Goal: Information Seeking & Learning: Learn about a topic

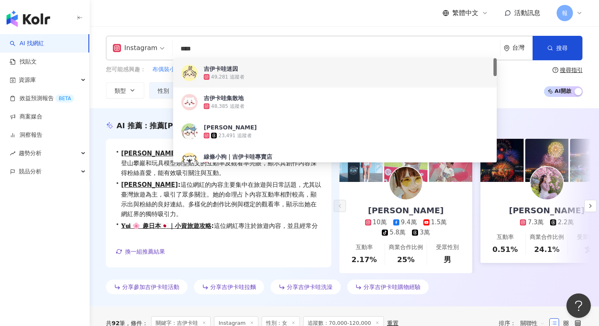
scroll to position [30, 0]
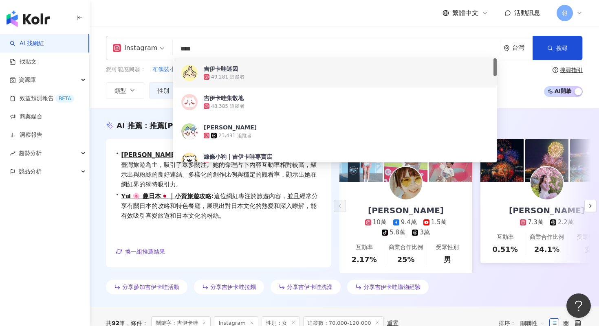
click at [228, 26] on div "繁體中文 活動訊息 報" at bounding box center [344, 13] width 477 height 26
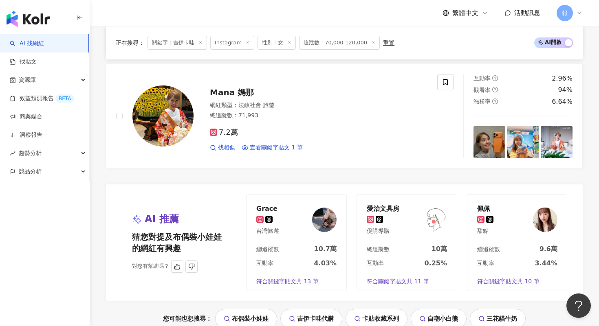
scroll to position [1565, 0]
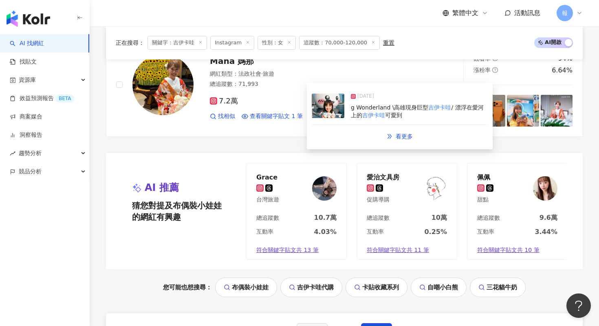
click at [319, 113] on img at bounding box center [328, 106] width 33 height 24
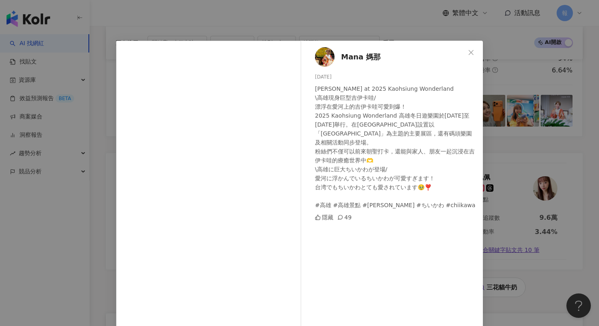
click at [508, 233] on div "Mana 媽那 [DATE] Chiikawa at 2025 [GEOGRAPHIC_DATA] Wonderland \高雄現身巨型吉伊卡哇/ 漂浮在愛河…" at bounding box center [299, 163] width 599 height 326
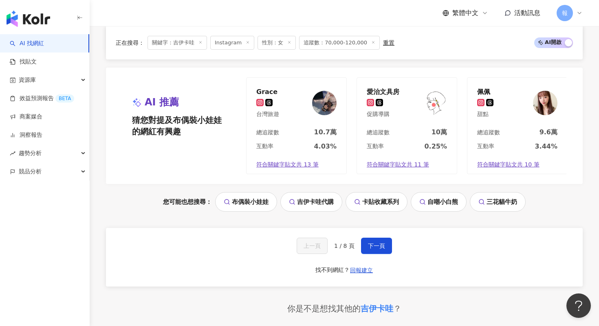
scroll to position [1743, 0]
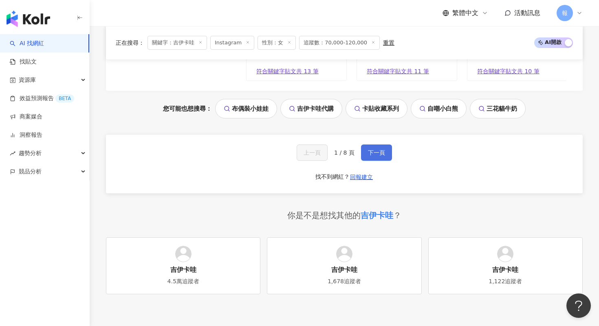
click at [388, 155] on button "下一頁" at bounding box center [376, 153] width 31 height 16
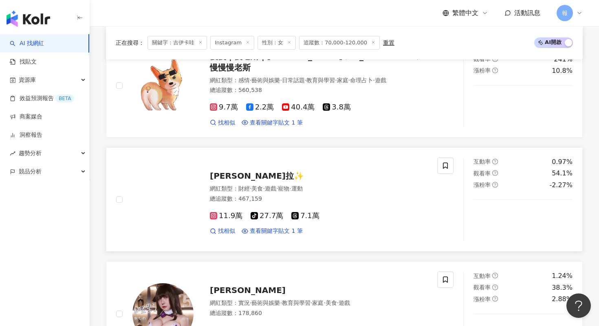
scroll to position [484, 0]
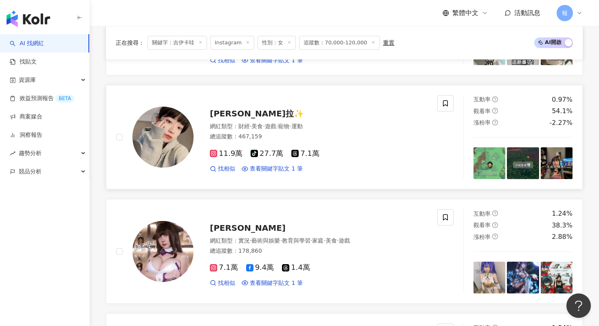
click at [315, 160] on div "11.9萬 tiktok-icon 27.7萬 7.1萬 找相似 查看關鍵字貼文 1 筆" at bounding box center [319, 158] width 218 height 30
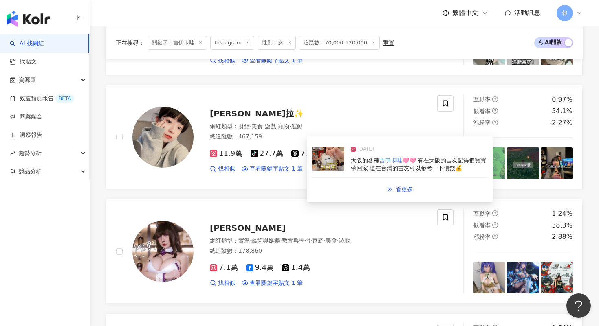
click at [334, 167] on img at bounding box center [328, 159] width 33 height 24
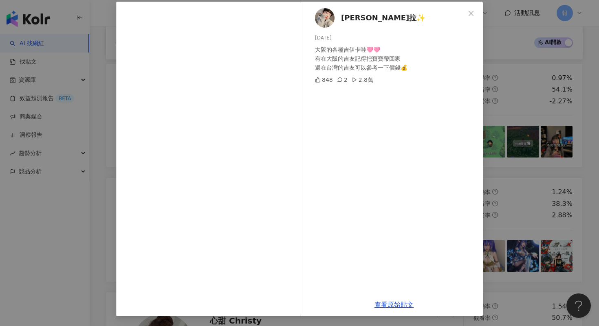
scroll to position [561, 0]
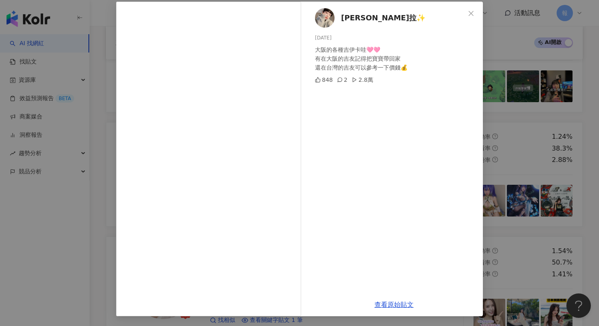
click at [506, 167] on div "安啾拉✨ [DATE] 大阪的各種吉伊卡哇🩷🩷 有在大阪的吉友記得把寶寶帶回家 還在台灣的吉友可以參考一下價錢💰 848 2 2.8萬 查看原始貼文" at bounding box center [299, 163] width 599 height 326
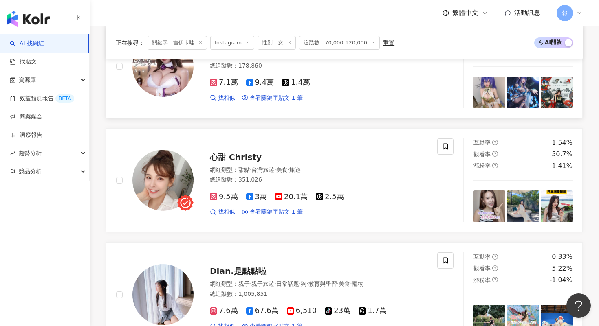
scroll to position [711, 0]
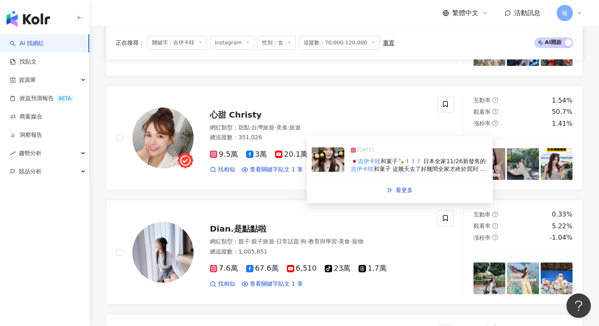
click at [332, 163] on img at bounding box center [328, 159] width 33 height 24
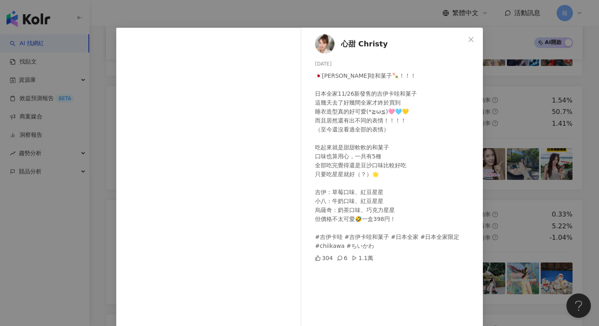
scroll to position [39, 0]
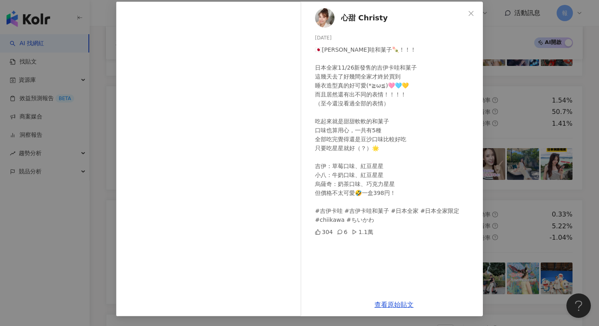
click at [486, 154] on div "心甜 Christy [DATE] 🇯🇵吉伊卡哇和菓子🍡！！！ 日本全家11/26新發售的吉伊卡哇和菓子 這幾天去了好幾間全家才終於買到 睡衣造型真的好可愛(…" at bounding box center [299, 163] width 599 height 326
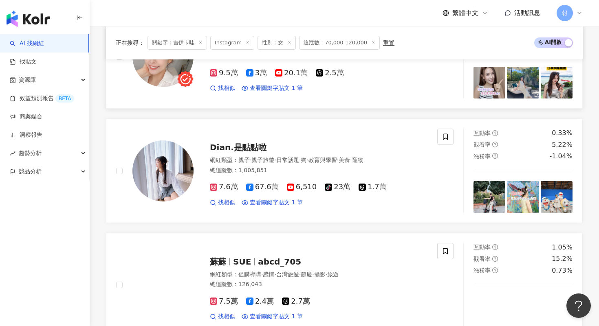
scroll to position [833, 0]
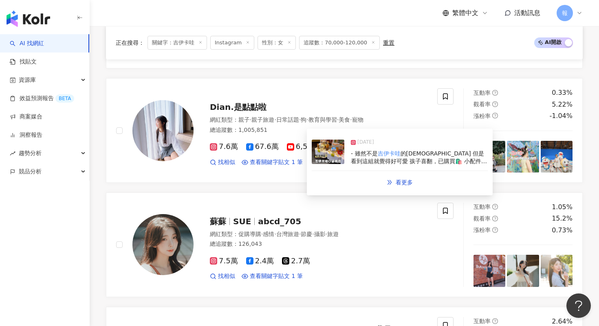
click at [319, 158] on img at bounding box center [328, 152] width 33 height 24
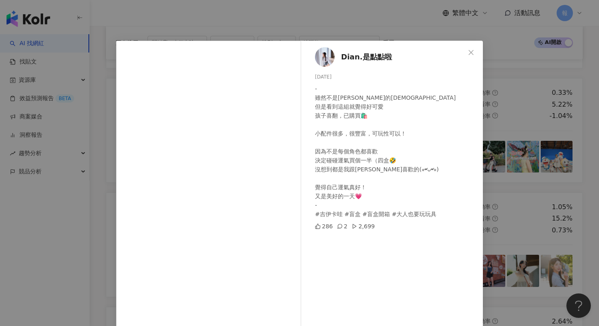
scroll to position [39, 0]
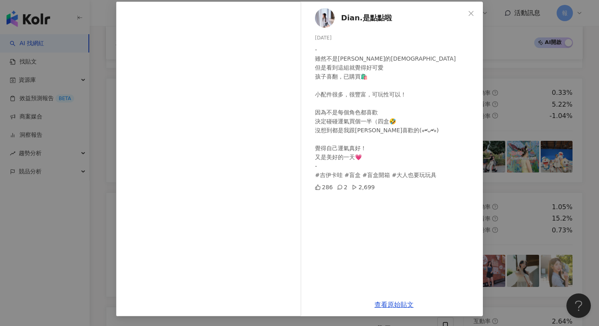
click at [537, 210] on div "Dian.是點點啦 [DATE] - 雖然不是[PERSON_NAME]的[DEMOGRAPHIC_DATA] 但是看到這組就覺得好可愛 孩子喜翻，已購買🛍️…" at bounding box center [299, 163] width 599 height 326
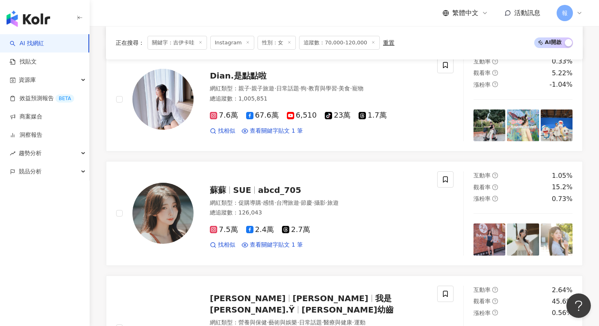
scroll to position [897, 0]
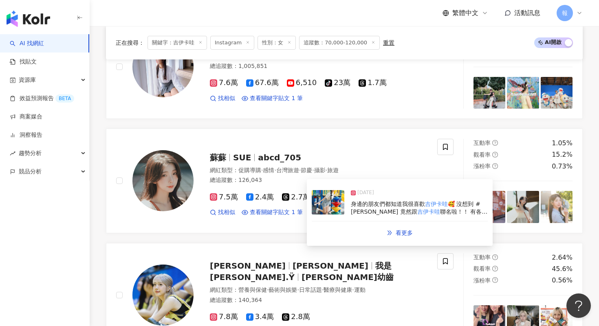
click at [323, 204] on img at bounding box center [328, 202] width 33 height 24
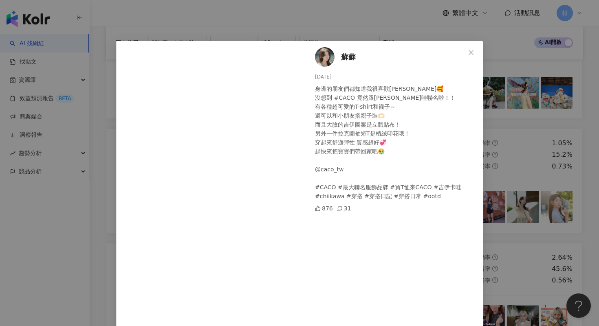
scroll to position [55, 0]
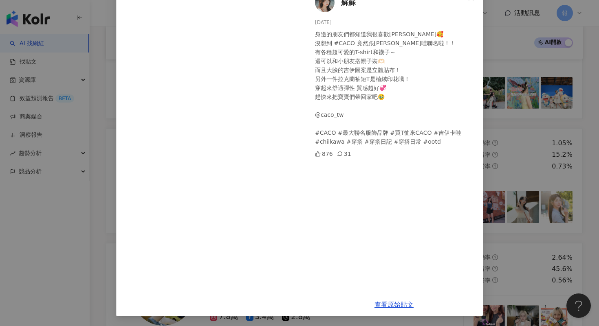
click at [517, 172] on div "蘇蘇 [DATE] 身邊的朋友們都知道我很喜歡[PERSON_NAME]🥰 沒想到 #CACO 竟然跟[PERSON_NAME]哇聯名啦！！ 有各種超可愛的T…" at bounding box center [299, 163] width 599 height 326
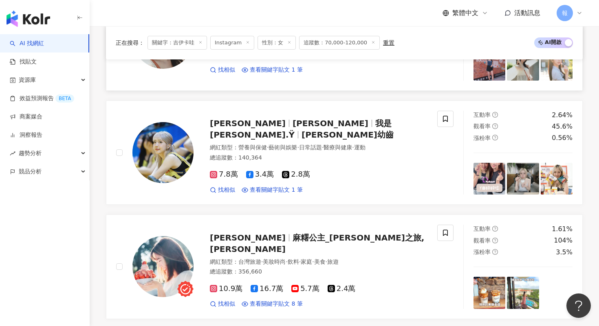
scroll to position [1074, 0]
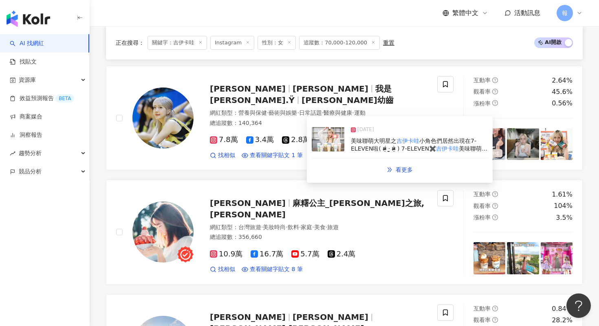
click at [329, 145] on img at bounding box center [328, 139] width 33 height 24
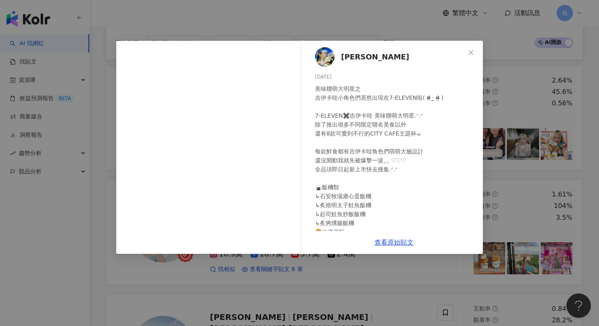
click at [513, 145] on div "[PERSON_NAME] [DATE] 美味聯萌大明星之 吉伊卡哇小角色們居然出現在7-ELEVEN啦( ¤̴̶̷̤́ ‧̫̮ ¤̴̶̷̤̀ ) 7-ELE…" at bounding box center [299, 163] width 599 height 326
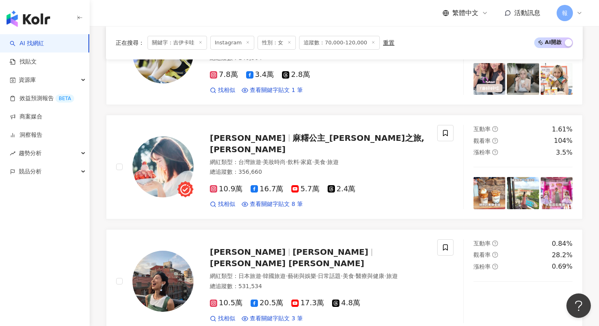
scroll to position [1176, 0]
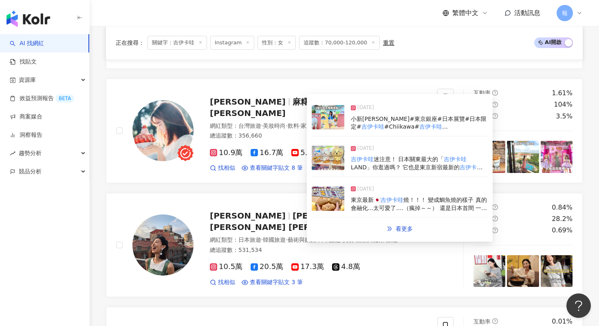
click at [339, 121] on img at bounding box center [328, 117] width 33 height 24
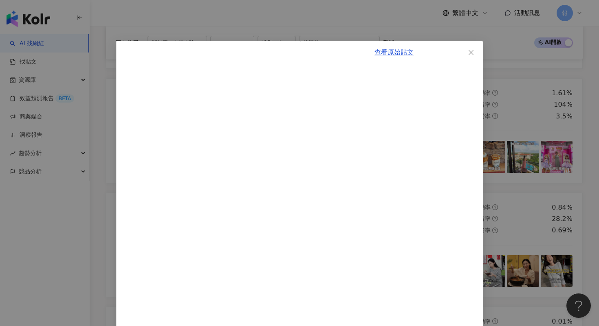
scroll to position [39, 0]
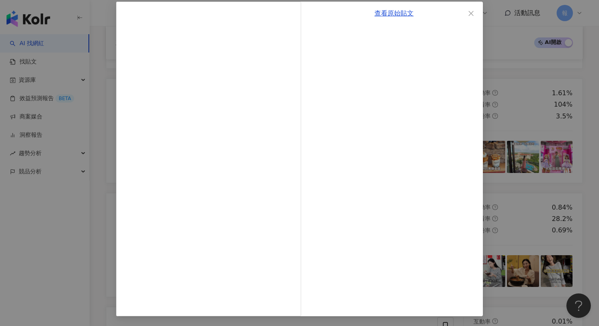
click at [512, 182] on div "查看原始貼文" at bounding box center [299, 163] width 599 height 326
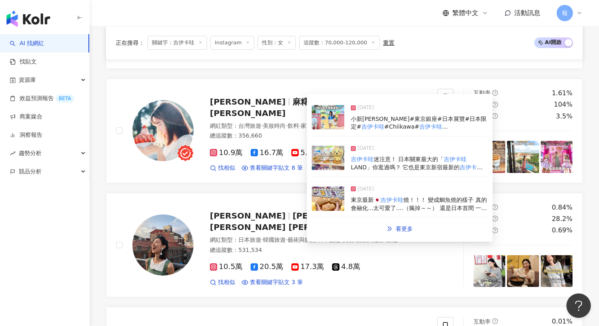
click at [330, 158] on img at bounding box center [328, 158] width 33 height 24
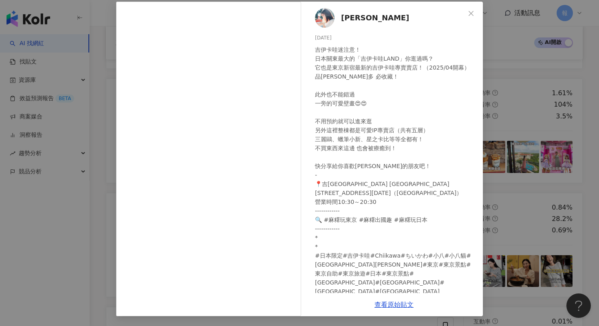
click at [510, 151] on div "[PERSON_NAME] [DATE] 吉伊卡哇迷注意！ 日本關東最大的「吉伊卡哇LAND」你逛過嗎？ 它也是東京新宿最新的吉伊卡哇專賣賣店！（2025/0…" at bounding box center [299, 163] width 599 height 326
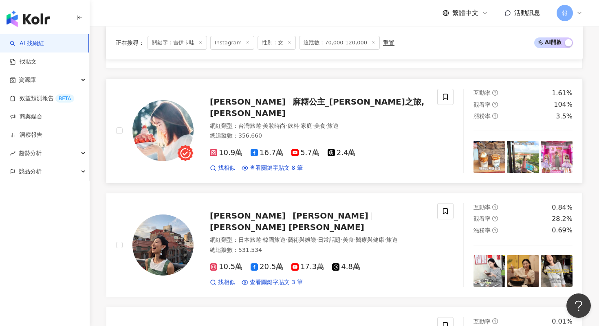
scroll to position [1239, 0]
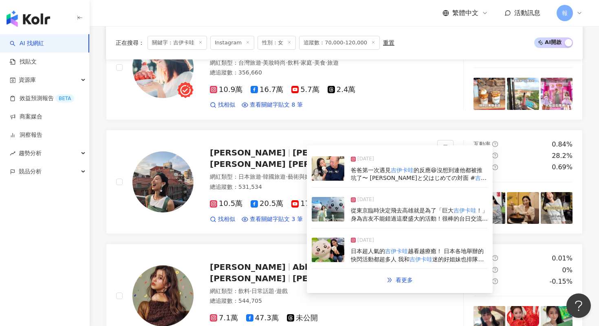
click at [330, 213] on img at bounding box center [328, 209] width 33 height 24
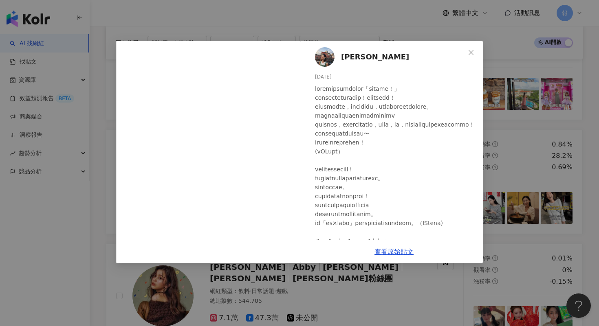
scroll to position [1245, 0]
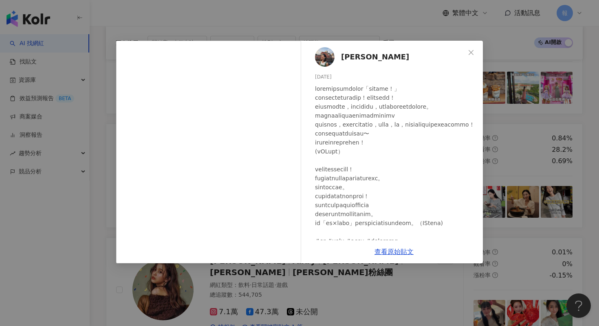
click at [340, 282] on div "[PERSON_NAME] [DATE] 3,122 77 查看原始貼文" at bounding box center [299, 163] width 599 height 326
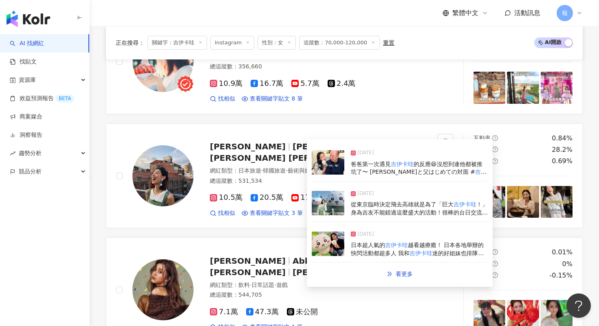
click at [329, 205] on img at bounding box center [328, 203] width 33 height 24
click at [327, 248] on img at bounding box center [328, 244] width 33 height 24
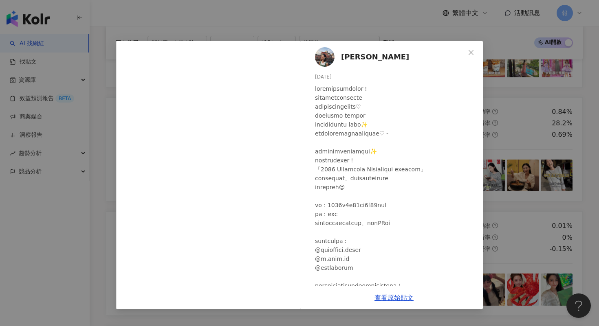
scroll to position [1287, 0]
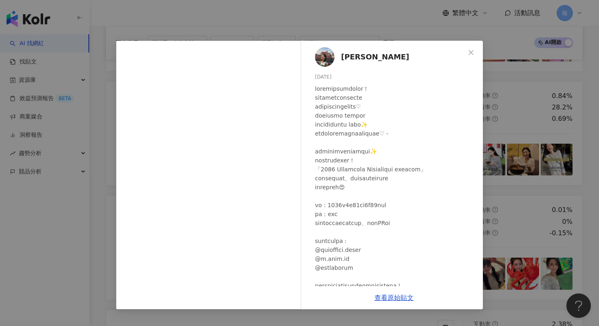
click at [521, 158] on div "[PERSON_NAME] [DATE] 1,904 102 查看原始貼文" at bounding box center [299, 163] width 599 height 326
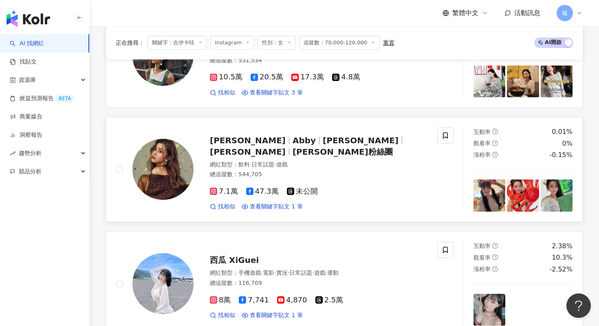
scroll to position [1366, 0]
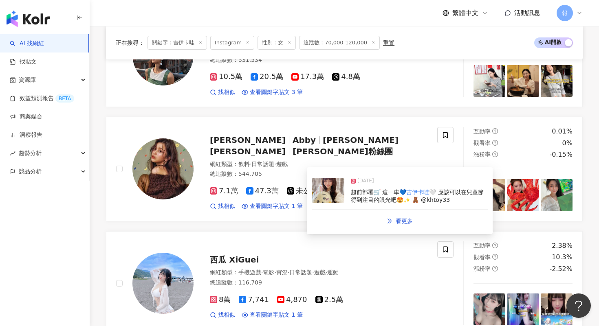
click at [327, 200] on img at bounding box center [328, 190] width 33 height 24
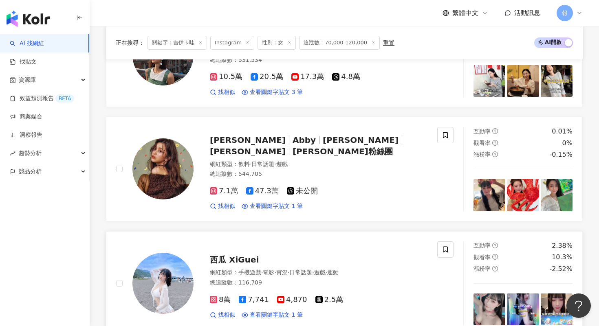
scroll to position [1463, 0]
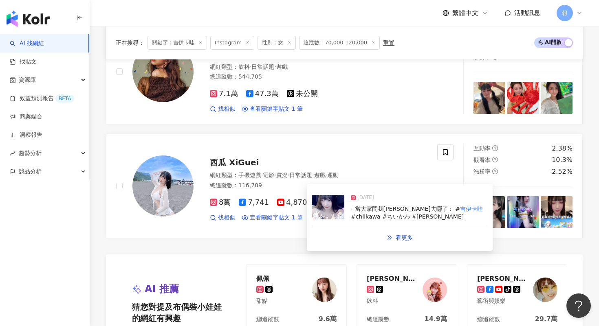
click at [321, 211] on img at bounding box center [328, 207] width 33 height 24
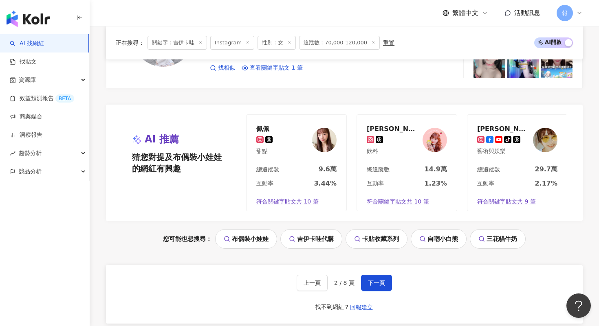
scroll to position [1741, 0]
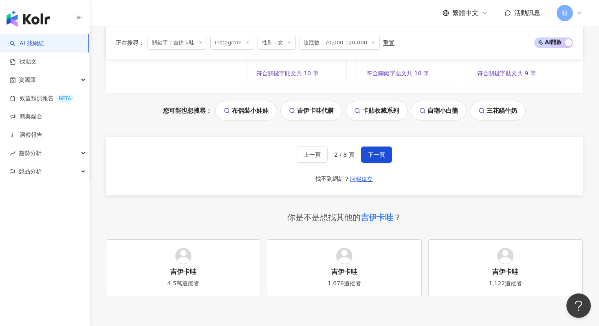
click at [371, 165] on div "上一頁 2 / 8 頁 下一頁 找不到網紅？ 回報建立" at bounding box center [344, 166] width 477 height 59
click at [371, 160] on button "下一頁" at bounding box center [376, 155] width 31 height 16
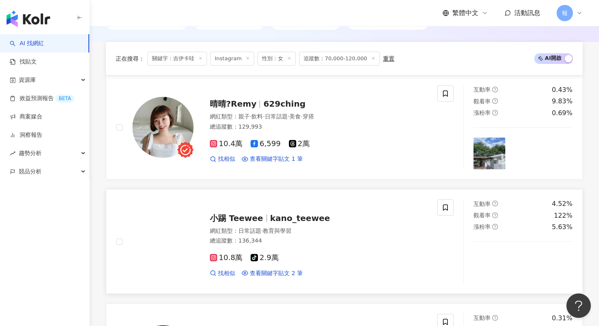
scroll to position [244, 0]
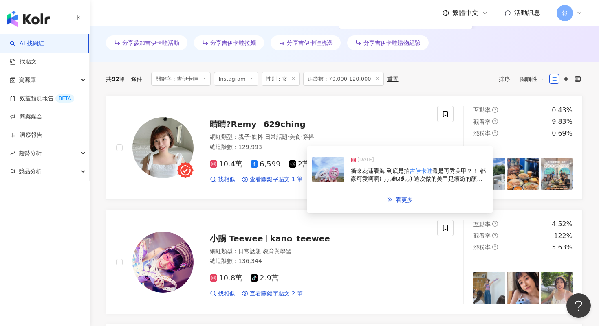
click at [326, 177] on img at bounding box center [328, 169] width 33 height 24
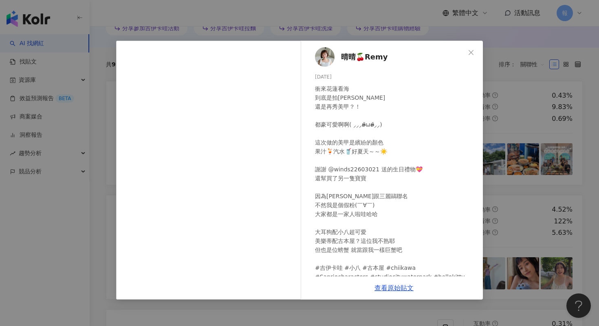
scroll to position [270, 0]
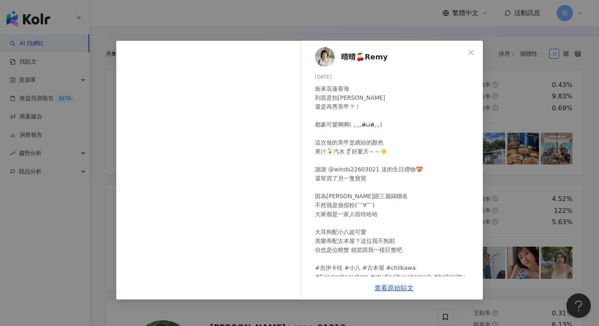
click at [513, 213] on div "晴晴🍒Remy [DATE] 衝來花蓮看海 到底是拍[PERSON_NAME] 還是再秀美甲？！ 都豪可愛啊啊( ⸝⸝⸝ʚ̴̶̷̆ωʚ̴̶̷̆⸝⸝) 這次做的…" at bounding box center [299, 163] width 599 height 326
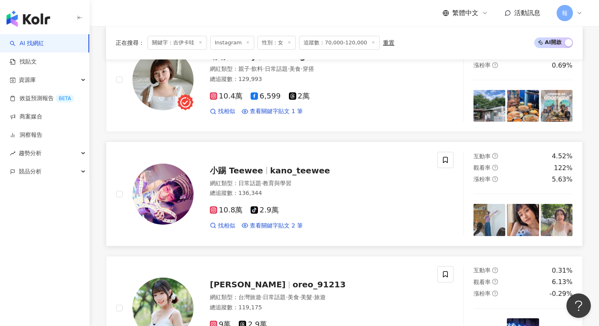
scroll to position [345, 0]
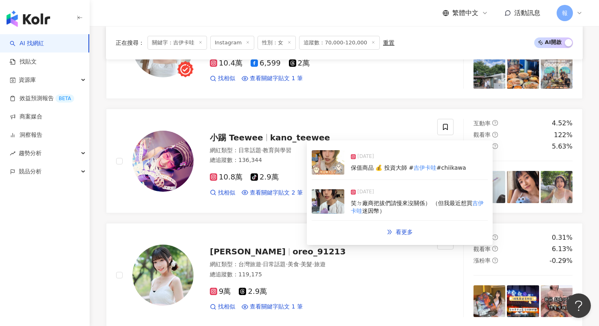
click at [321, 169] on img at bounding box center [328, 162] width 33 height 24
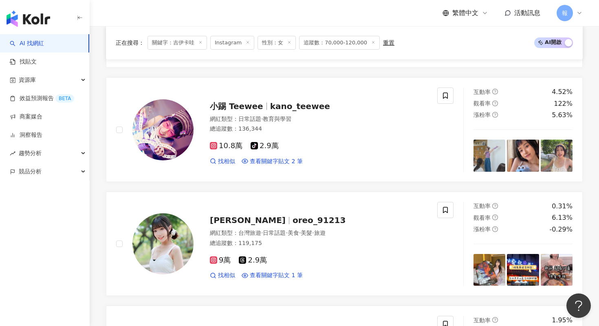
scroll to position [379, 0]
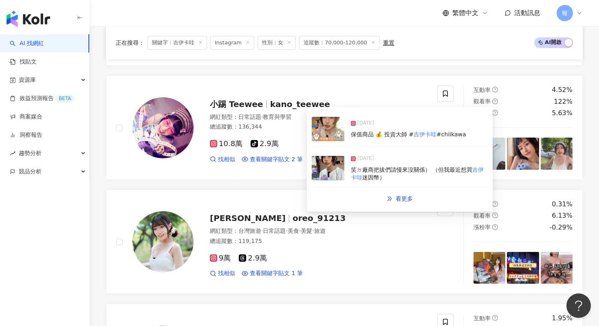
click at [325, 135] on img at bounding box center [328, 129] width 33 height 24
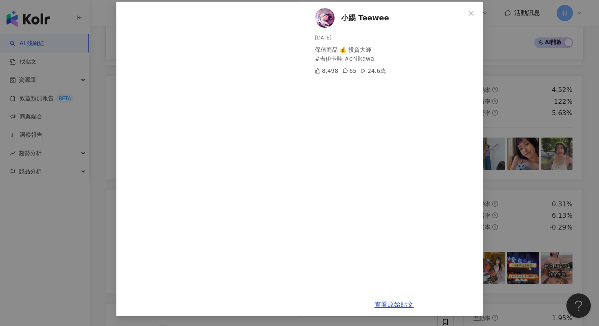
scroll to position [497, 0]
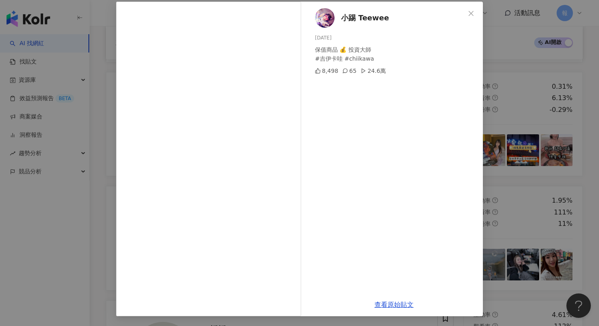
click at [491, 217] on div "小踢 Teewee [DATE] 保值商品 💰 投資大師 #吉伊卡哇 #chiikawa 8,498 65 24.6萬 查看原始貼文" at bounding box center [299, 163] width 599 height 326
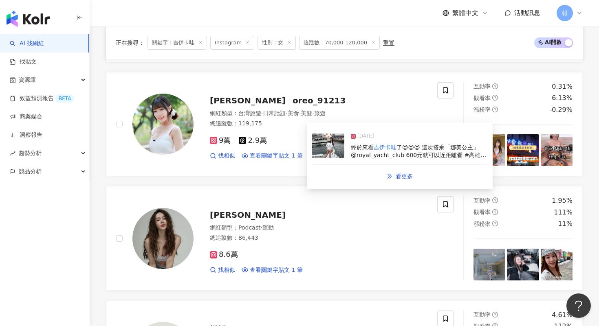
click at [323, 151] on img at bounding box center [328, 146] width 33 height 24
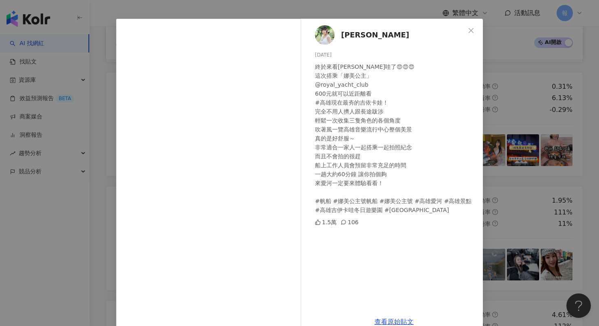
scroll to position [32, 0]
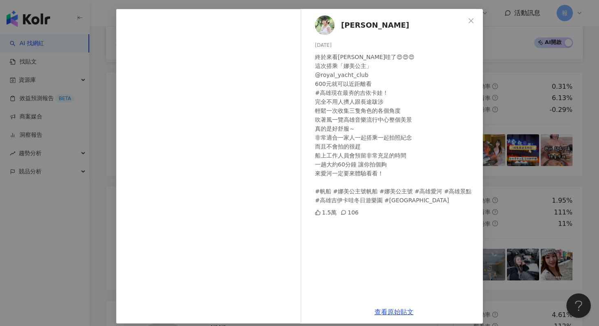
click at [506, 176] on div "巧巧 [DATE] 終於來看[PERSON_NAME]了😍😍😍 這次搭乘「娜美公主」 @royal_yacht_club 600元就可以近距離看 #高雄現在最…" at bounding box center [299, 163] width 599 height 326
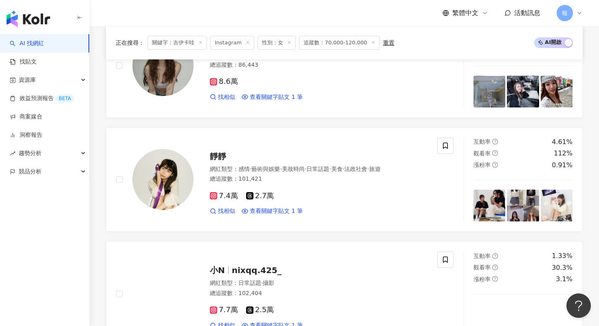
scroll to position [691, 0]
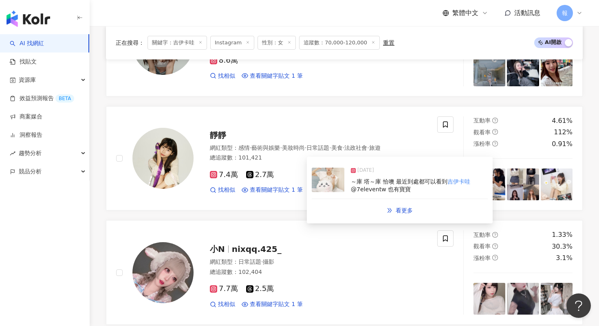
click at [331, 178] on img at bounding box center [328, 180] width 33 height 24
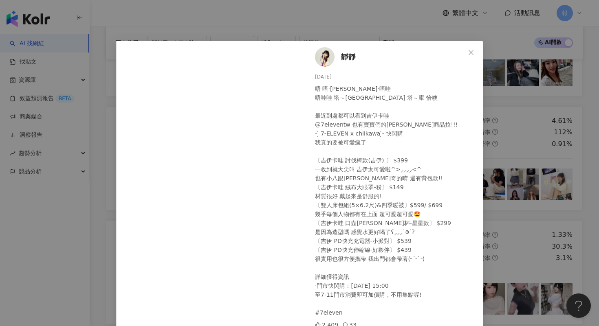
scroll to position [39, 0]
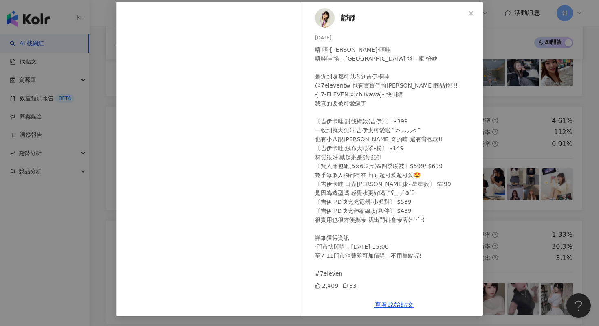
click at [517, 173] on div "靜靜 [DATE] 唔 唔·[PERSON_NAME]·唔哇 [GEOGRAPHIC_DATA]～[GEOGRAPHIC_DATA] 塔～庫 恰噢 最近到處都…" at bounding box center [299, 163] width 599 height 326
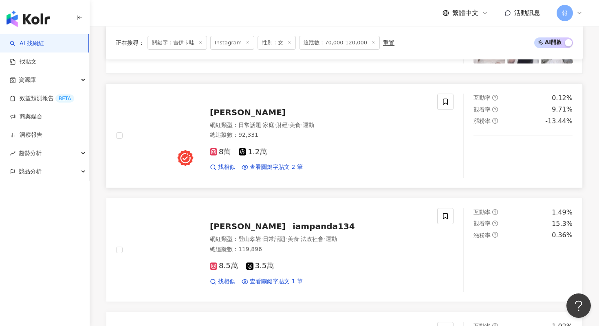
scroll to position [1001, 0]
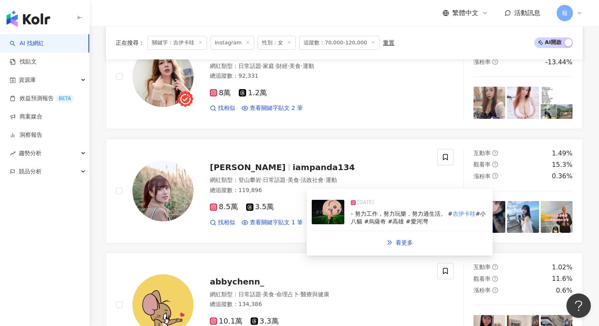
click at [325, 221] on img at bounding box center [328, 212] width 33 height 24
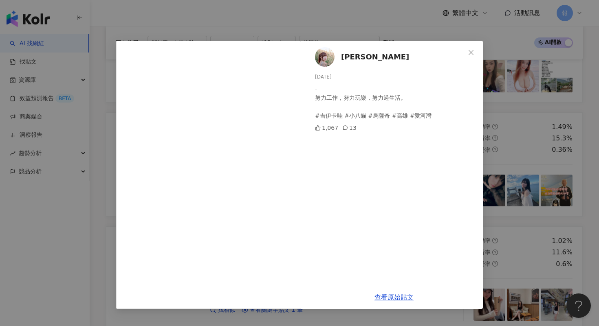
scroll to position [1042, 0]
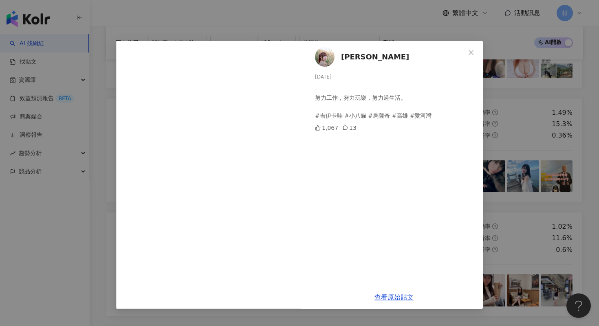
click at [521, 253] on div "[PERSON_NAME][DATE] - 努力工作，努力玩樂，努力過生活。 #吉伊卡哇 #小八貓 #烏薩奇 #高雄 #愛河灣 1,067 13 查看原始貼文" at bounding box center [299, 163] width 599 height 326
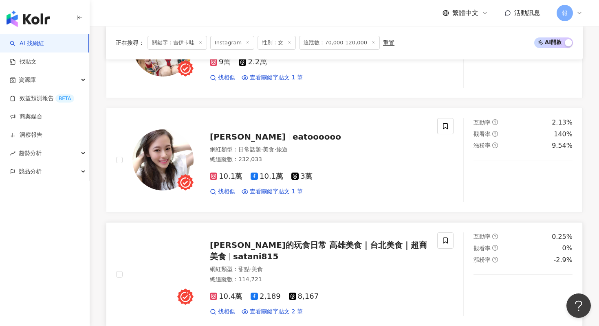
scroll to position [1458, 0]
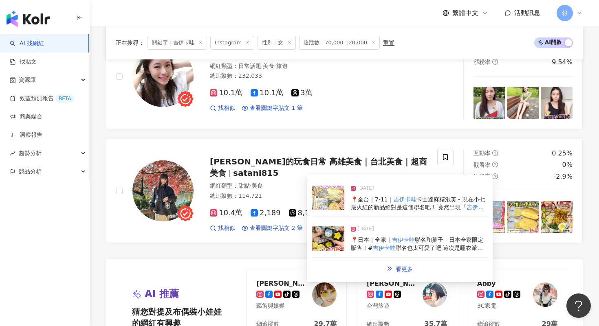
click at [332, 202] on img at bounding box center [328, 198] width 33 height 24
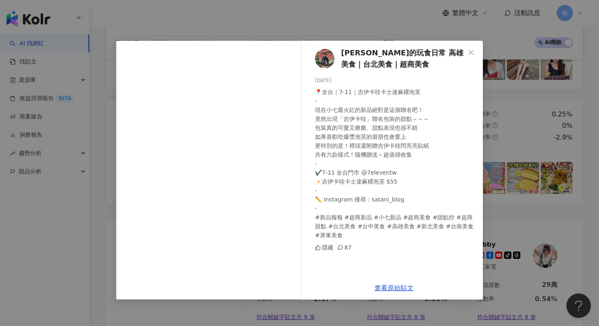
scroll to position [1549, 0]
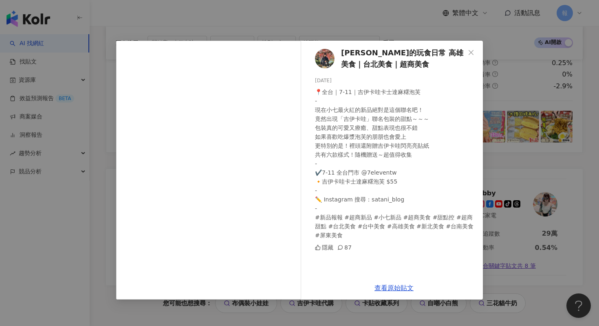
click at [499, 186] on div "[PERSON_NAME]的玩食日常 高雄美食｜台北美食｜超商美食 [DATE] 📍全台｜7-11｜吉伊卡哇卡士達麻糬泡芙 - 現在小七最火紅的新品絕對是這個…" at bounding box center [299, 163] width 599 height 326
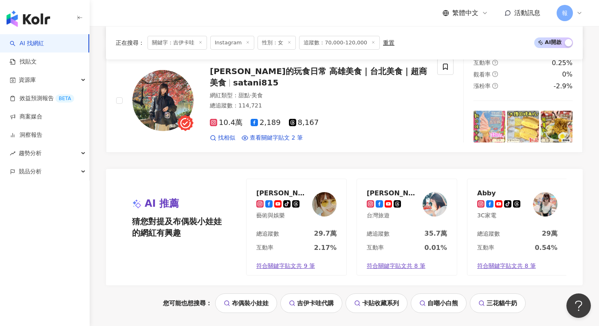
scroll to position [1690, 0]
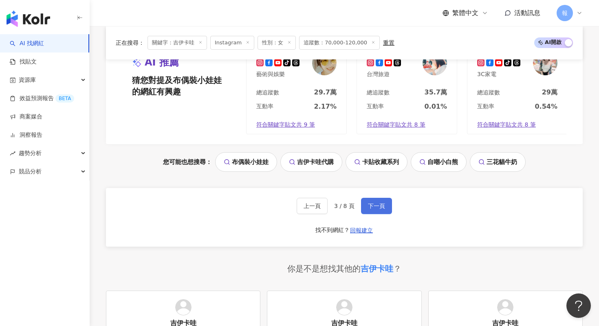
click at [372, 211] on button "下一頁" at bounding box center [376, 206] width 31 height 16
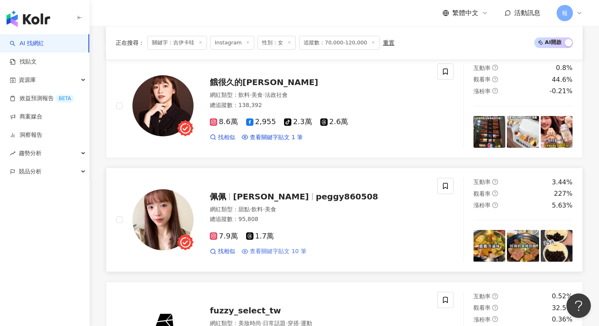
scroll to position [651, 0]
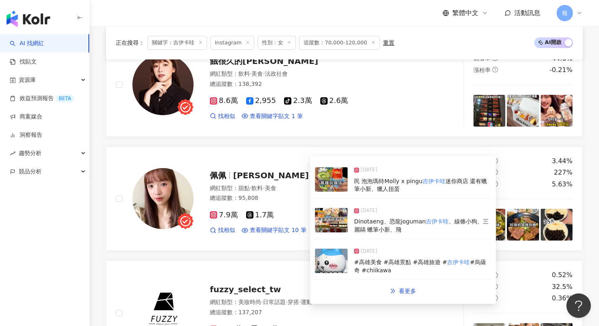
click at [325, 178] on img at bounding box center [331, 179] width 33 height 24
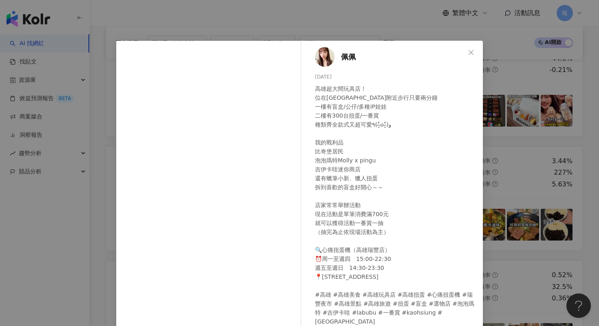
scroll to position [39, 0]
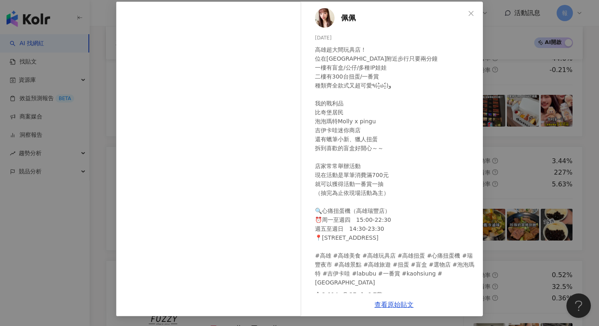
click at [508, 125] on div "佩佩 [DATE] 高雄超大間玩具店！ 位在[GEOGRAPHIC_DATA]附近步行只要兩分鐘 一樓有盲盒/公仔/多種IP娃娃 二樓有300台扭蛋/一番賞 …" at bounding box center [299, 163] width 599 height 326
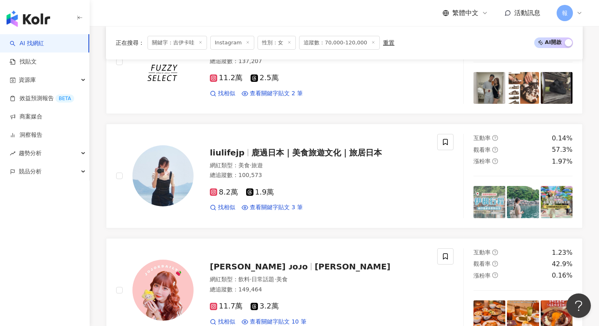
scroll to position [921, 0]
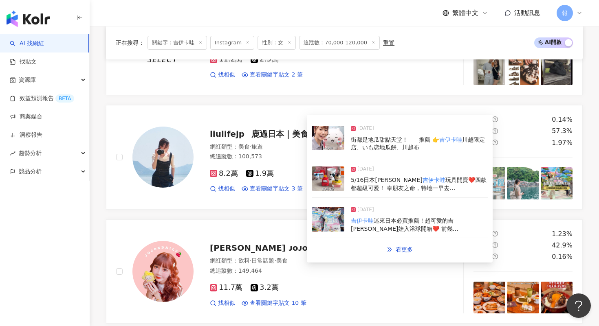
click at [335, 144] on img at bounding box center [328, 138] width 33 height 24
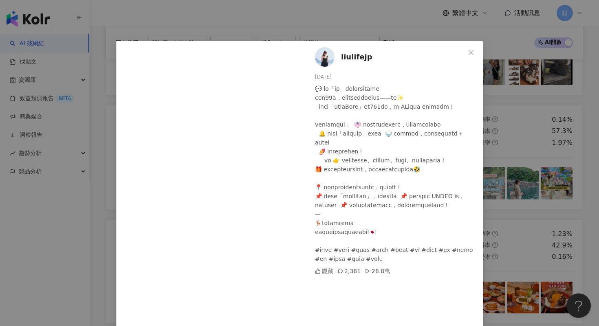
scroll to position [29, 0]
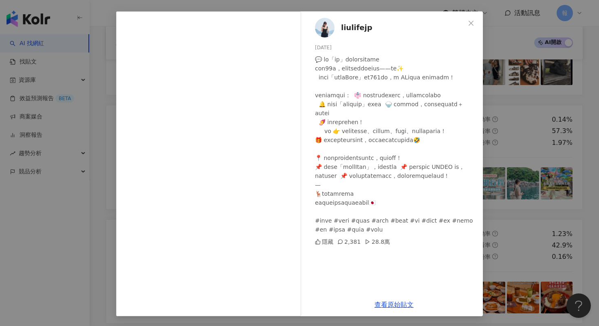
click at [537, 235] on div "liulifejp [DATE] 隱藏 2,381 28.8萬 查看原始貼文" at bounding box center [299, 163] width 599 height 326
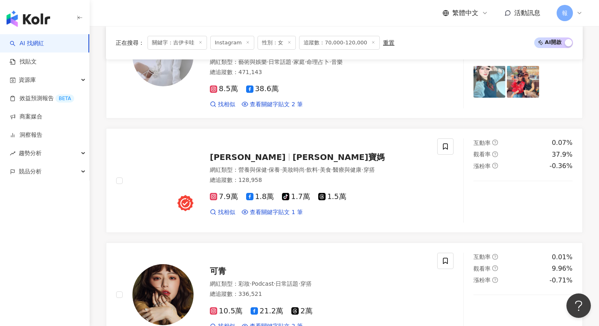
scroll to position [1401, 0]
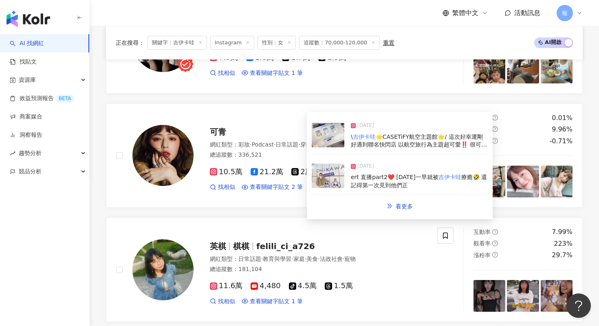
click at [336, 143] on img at bounding box center [328, 135] width 33 height 24
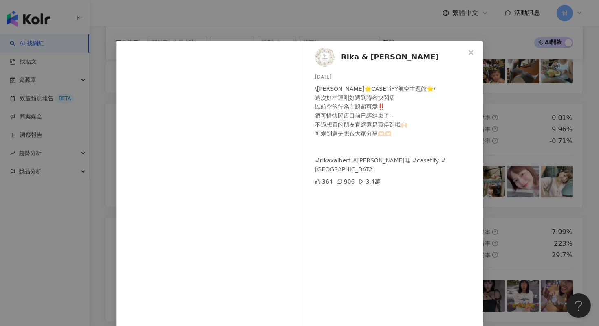
scroll to position [39, 0]
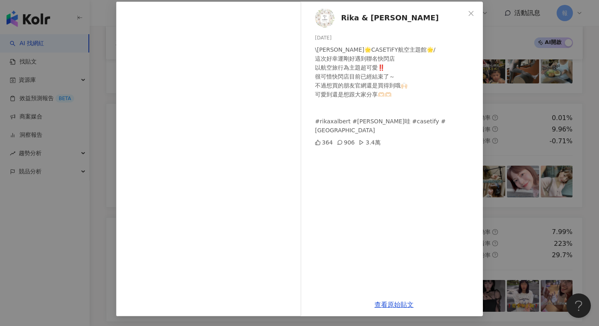
click at [540, 204] on div "Rika & [PERSON_NAME] [DATE] \吉[PERSON_NAME]🌟CASETiFY航空主題館🌟/ 這次好幸運剛好遇到聯名快閃店 以航空旅…" at bounding box center [299, 163] width 599 height 326
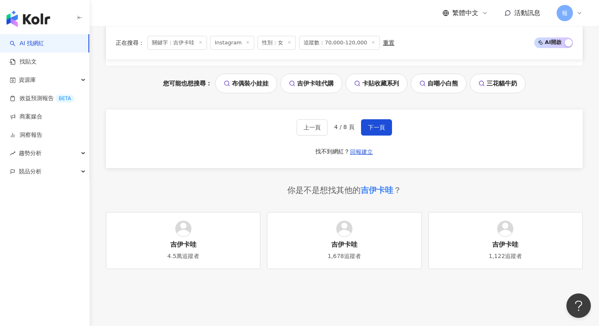
scroll to position [1822, 0]
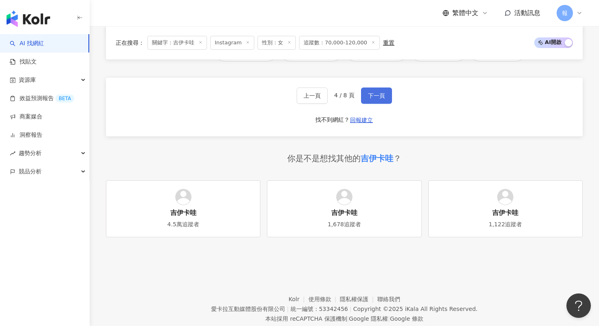
click at [378, 88] on button "下一頁" at bounding box center [376, 96] width 31 height 16
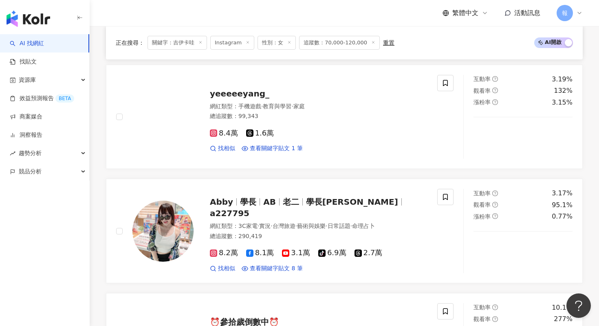
scroll to position [796, 0]
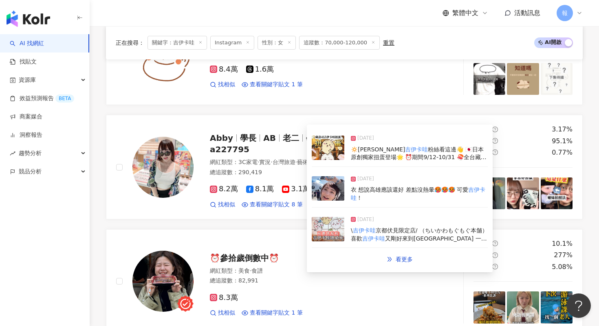
click at [330, 193] on img at bounding box center [328, 188] width 33 height 24
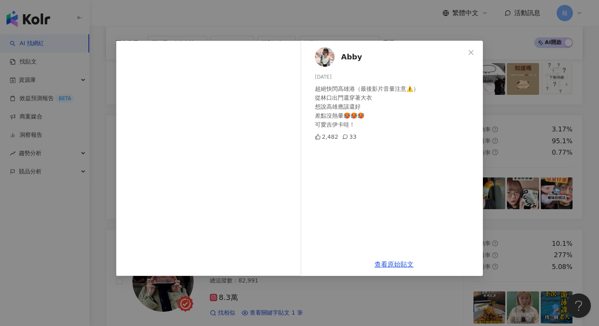
click at [535, 232] on div "Abby [DATE] 超絕快閃高雄港（最後影片音量注意⚠️） 從林口出門還穿著大衣 想說高雄應該還好 差點沒熱暈🥵🥵🥵 可愛吉伊卡哇！ 2,482 33 查…" at bounding box center [299, 163] width 599 height 326
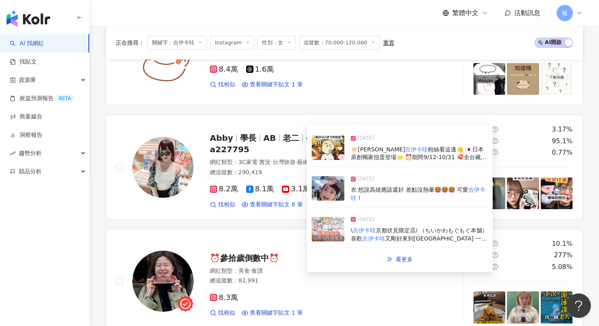
click at [334, 144] on img at bounding box center [328, 148] width 33 height 24
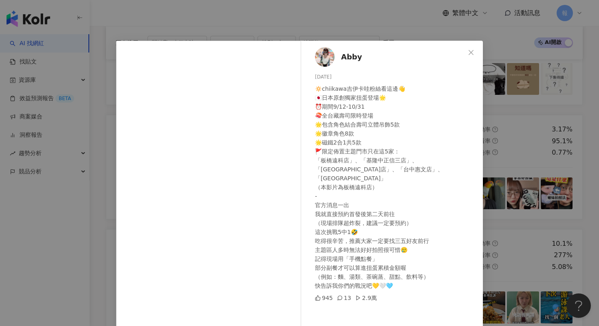
scroll to position [39, 0]
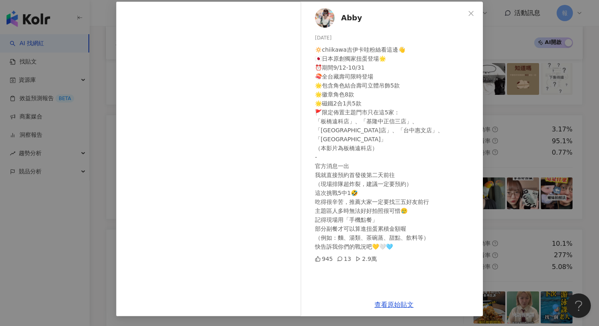
click at [508, 222] on div "Abby [DATE] 🔅chiikawa吉伊卡哇粉絲看這邊👋 🇯🇵日本原創獨家扭蛋登場🌟 ⏰期間9/12-10/31 🍣全台藏壽司限時登場 🌟包含角色結合壽…" at bounding box center [299, 163] width 599 height 326
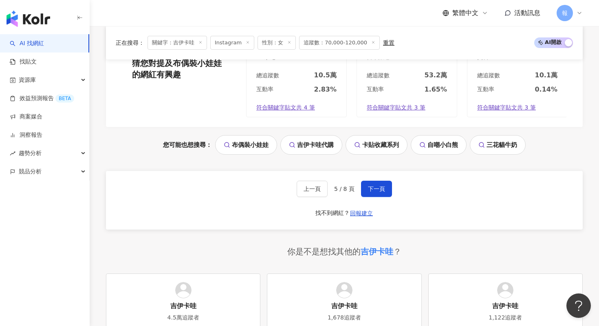
scroll to position [1723, 0]
